Goal: Transaction & Acquisition: Subscribe to service/newsletter

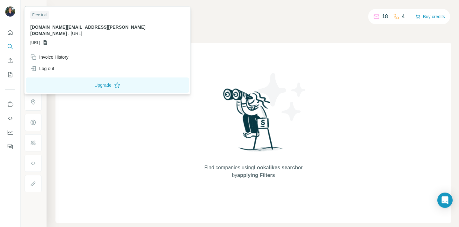
click at [8, 11] on img at bounding box center [10, 11] width 10 height 10
click at [40, 40] on span "[URL]" at bounding box center [35, 43] width 10 height 6
click at [42, 17] on div "Free trial" at bounding box center [39, 15] width 19 height 8
click at [71, 79] on button "Upgrade" at bounding box center [107, 85] width 163 height 15
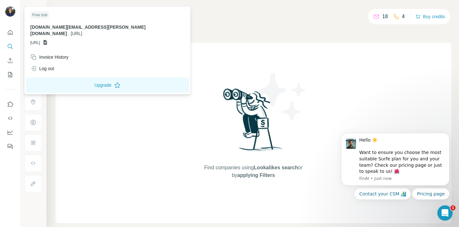
click at [130, 83] on div "Find companies using Lookalikes search or by applying Filters" at bounding box center [254, 133] width 396 height 181
click at [8, 9] on img at bounding box center [10, 11] width 10 height 10
click at [63, 78] on button "Upgrade" at bounding box center [107, 85] width 163 height 15
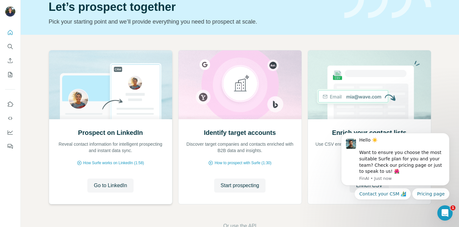
scroll to position [47, 0]
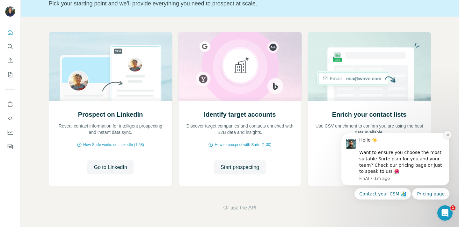
click at [448, 134] on icon "Dismiss notification" at bounding box center [448, 135] width 4 height 4
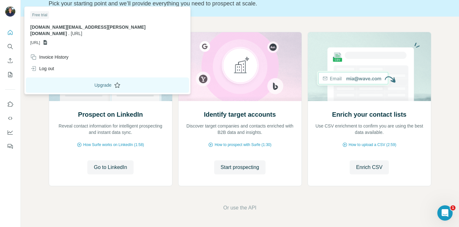
click at [70, 78] on button "Upgrade" at bounding box center [107, 85] width 163 height 15
